Goal: Task Accomplishment & Management: Use online tool/utility

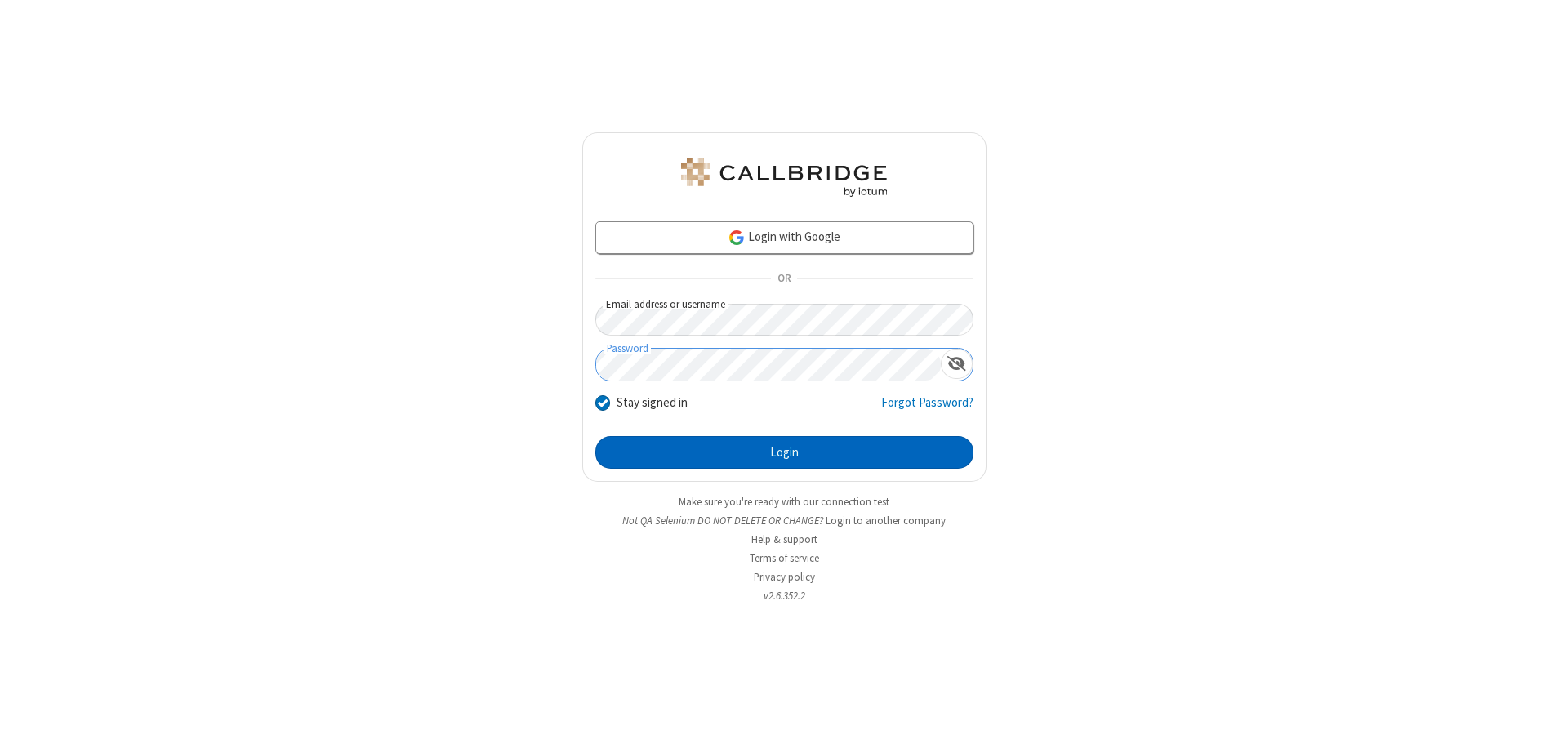
click at [784, 453] on button "Login" at bounding box center [784, 452] width 378 height 33
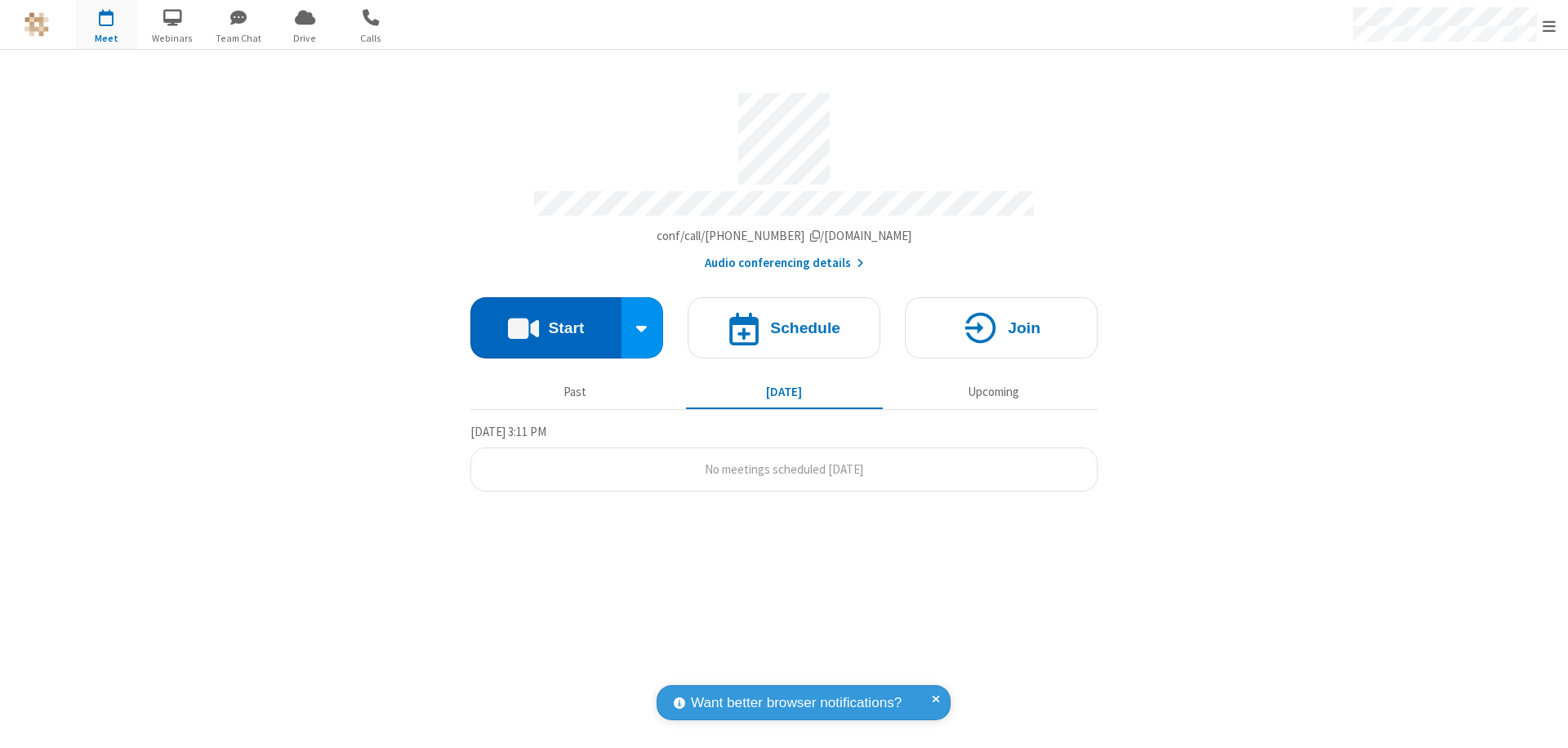
click at [546, 320] on button "Start" at bounding box center [546, 328] width 151 height 61
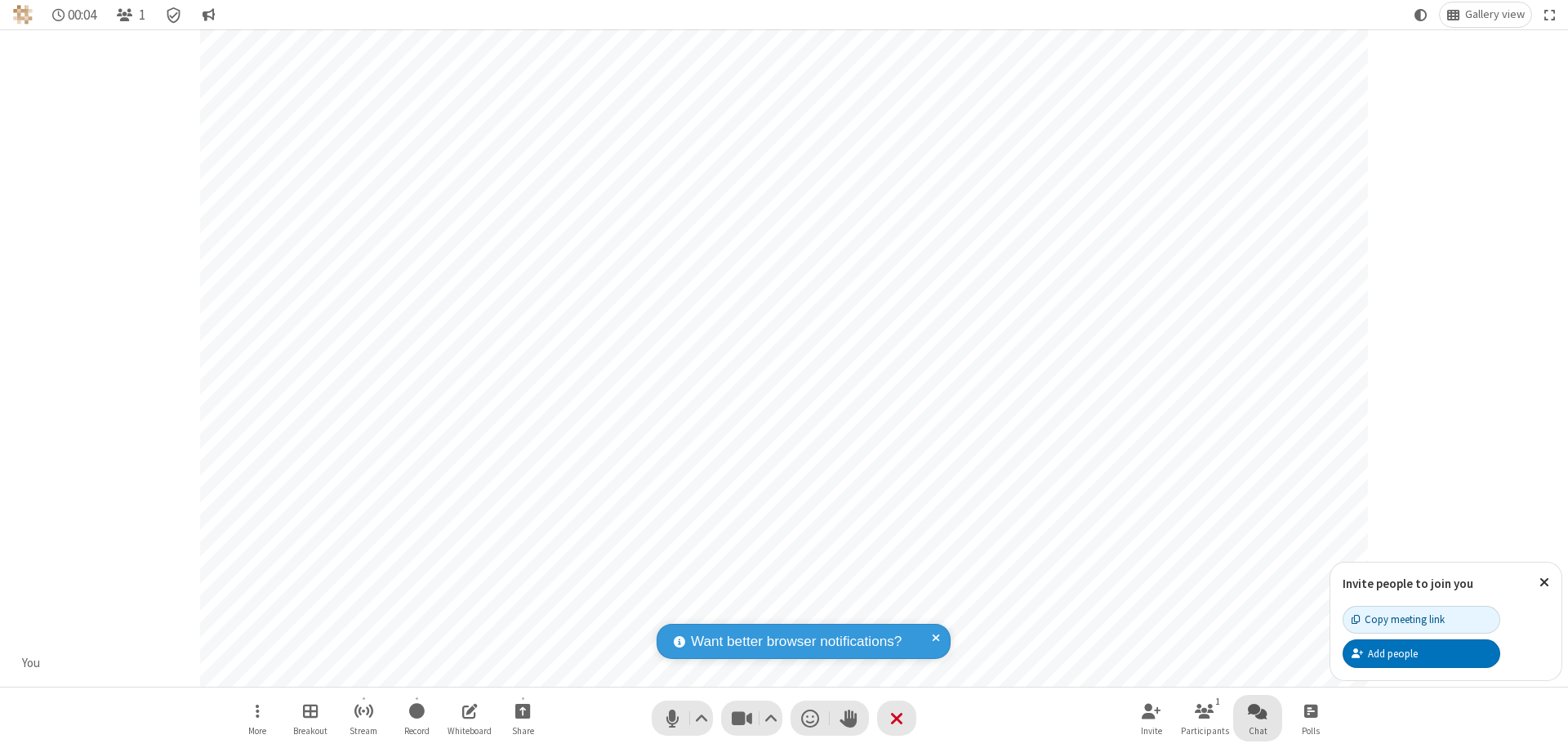
click at [1257, 711] on span "Open chat" at bounding box center [1257, 711] width 20 height 20
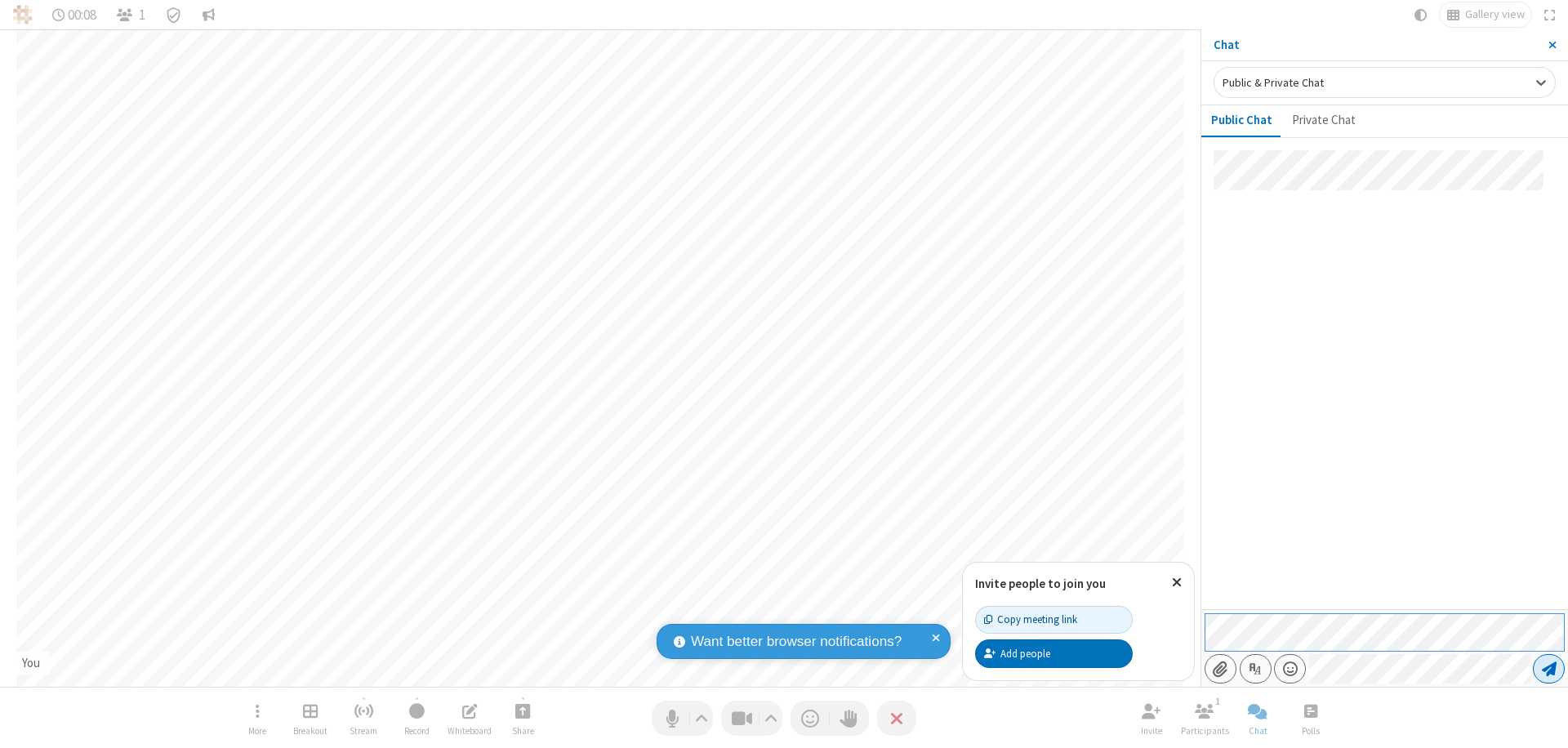
click at [1548, 669] on span "Send message" at bounding box center [1549, 669] width 15 height 17
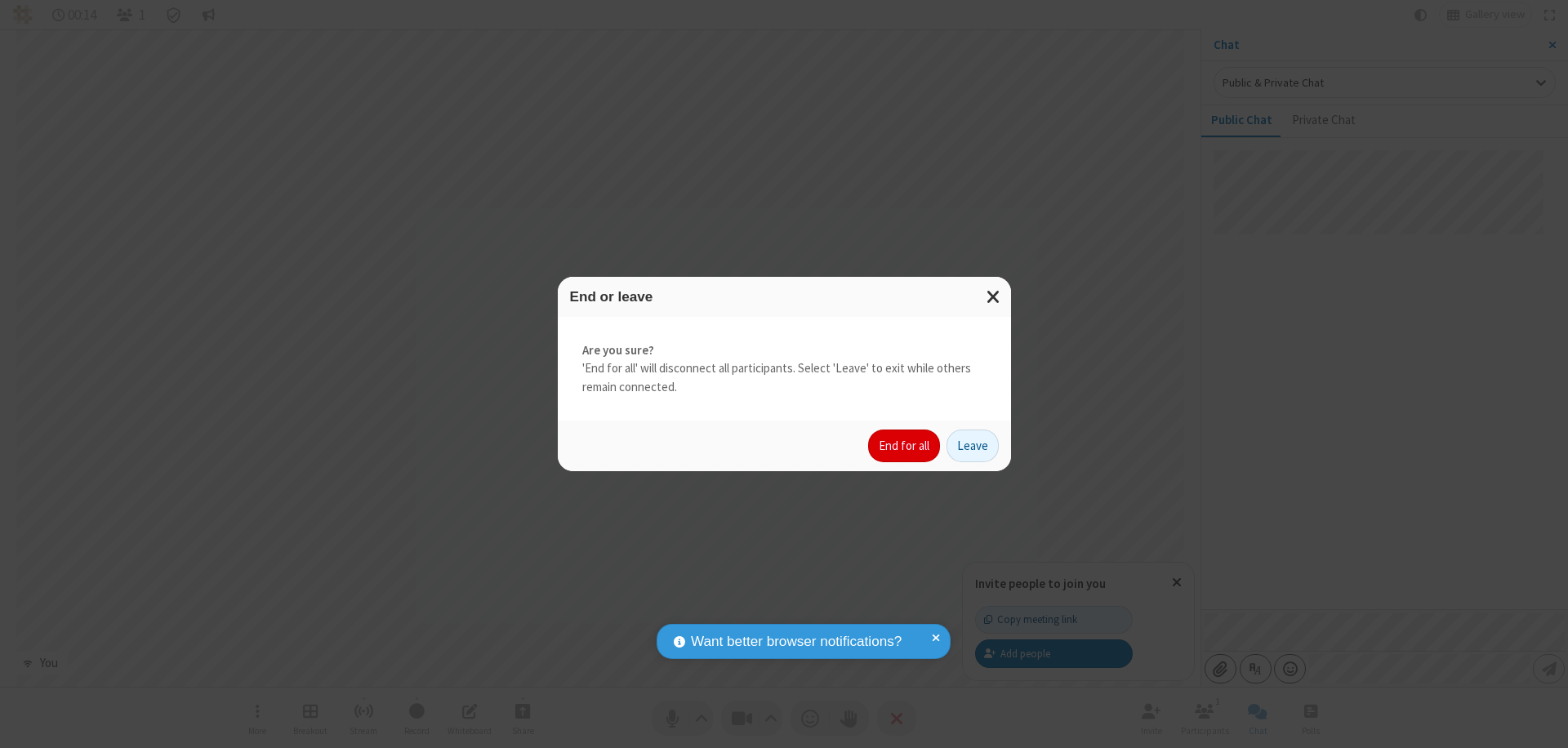
click at [905, 446] on button "End for all" at bounding box center [903, 445] width 72 height 33
